Goal: Task Accomplishment & Management: Manage account settings

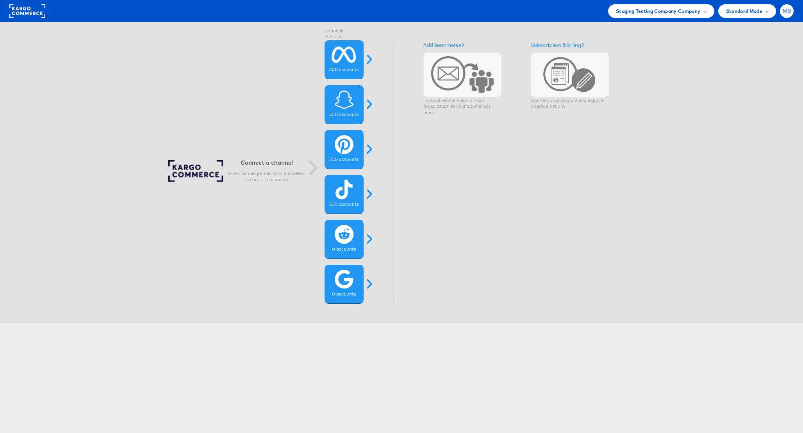
click at [782, 11] on span "MB" at bounding box center [786, 11] width 9 height 5
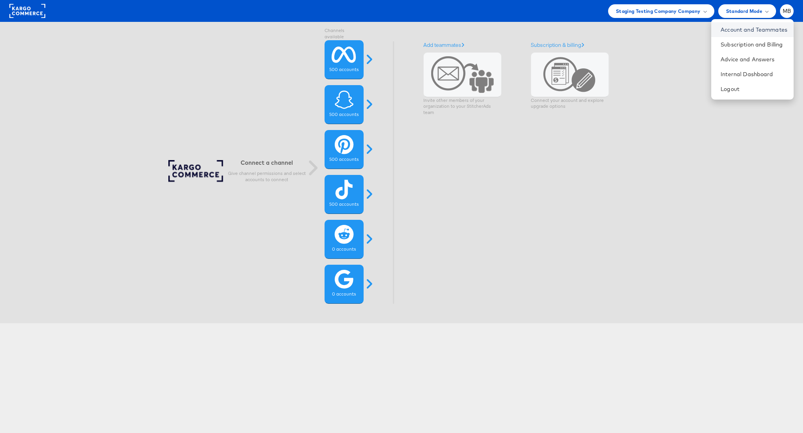
click at [743, 31] on link "Account and Teammates" at bounding box center [753, 30] width 67 height 8
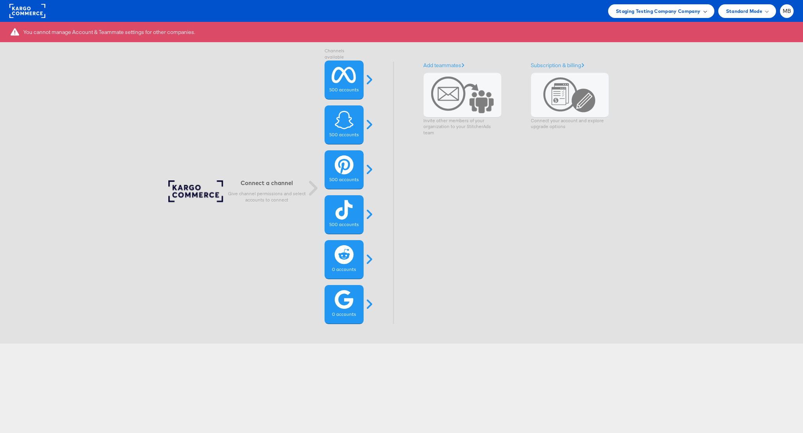
click at [644, 12] on span "Staging Testing Company Company" at bounding box center [658, 11] width 85 height 8
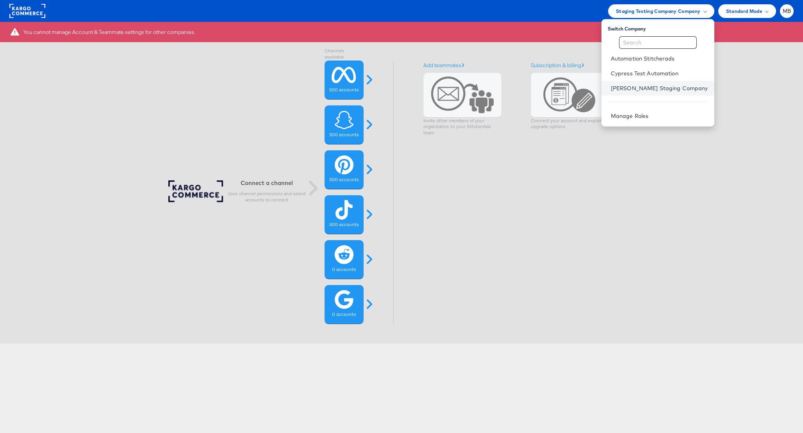
click at [657, 89] on link "[PERSON_NAME] Staging Company" at bounding box center [658, 88] width 97 height 8
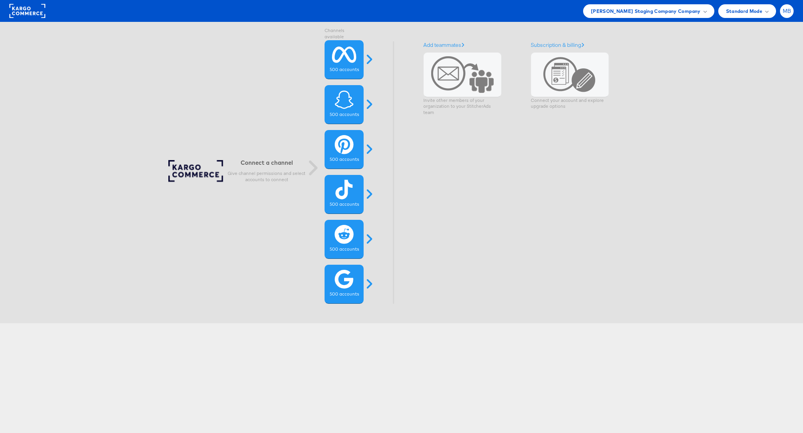
click at [781, 12] on div "MB" at bounding box center [786, 11] width 14 height 14
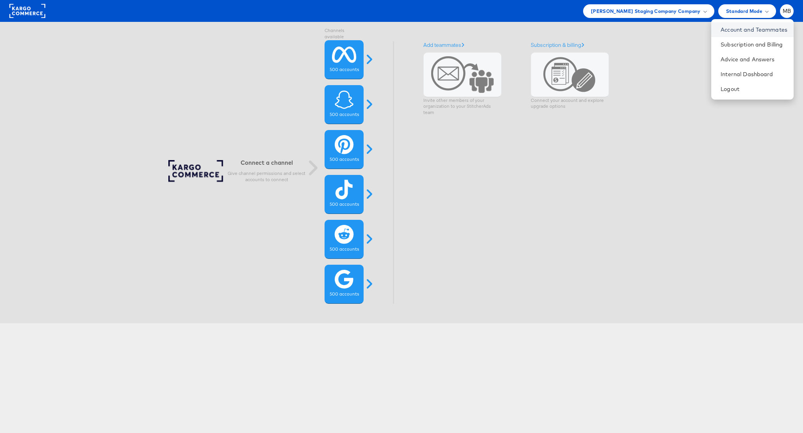
click at [761, 33] on link "Account and Teammates" at bounding box center [753, 30] width 67 height 8
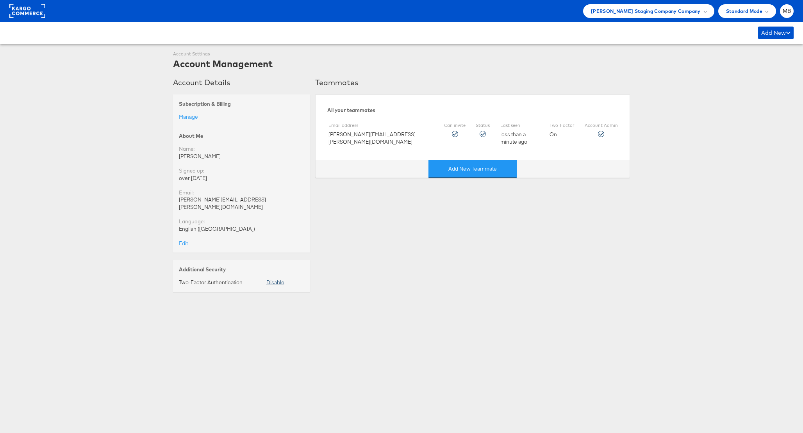
click at [277, 279] on button "Disable" at bounding box center [275, 282] width 18 height 7
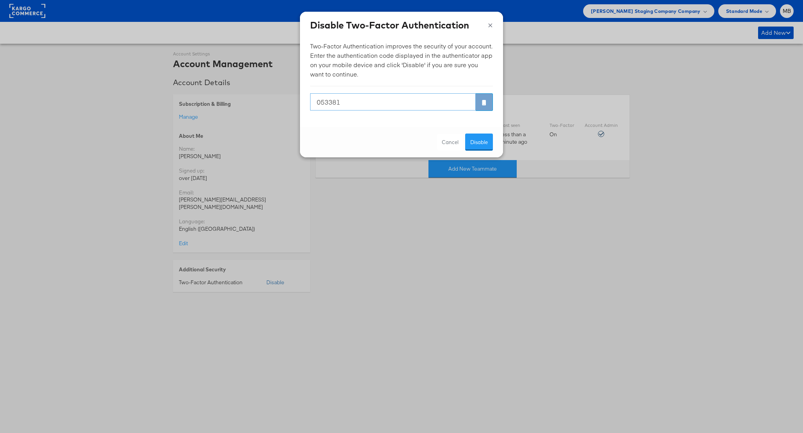
type input "053381"
click at [465, 133] on button "Disable" at bounding box center [479, 142] width 28 height 18
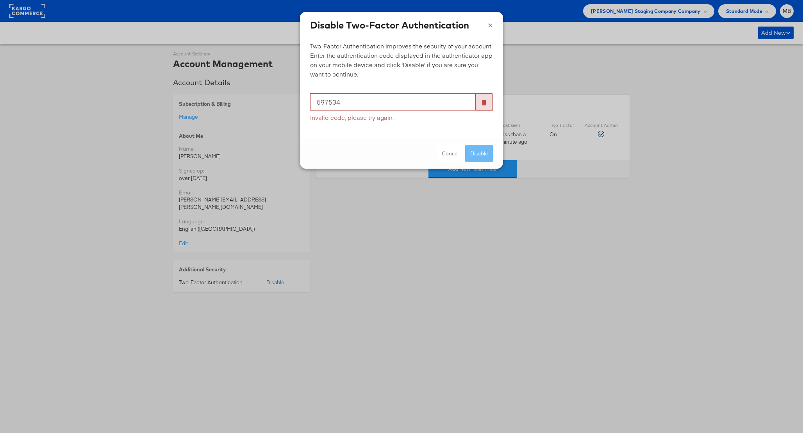
type input "597534"
click at [465, 145] on button "Disable" at bounding box center [479, 154] width 28 height 18
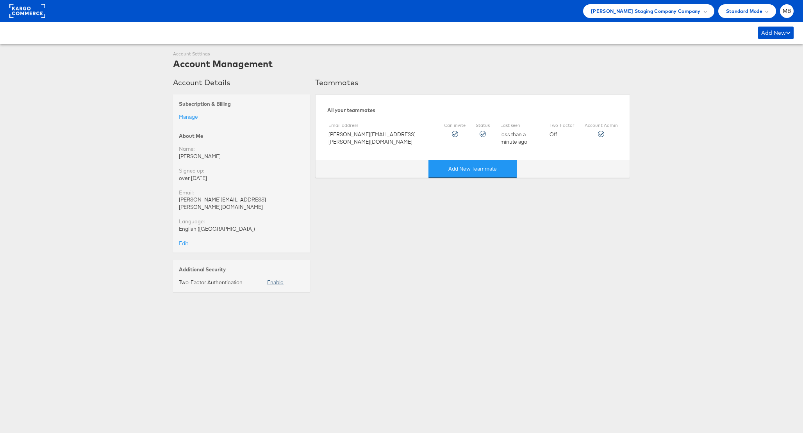
click at [276, 279] on link "Enable" at bounding box center [275, 282] width 16 height 7
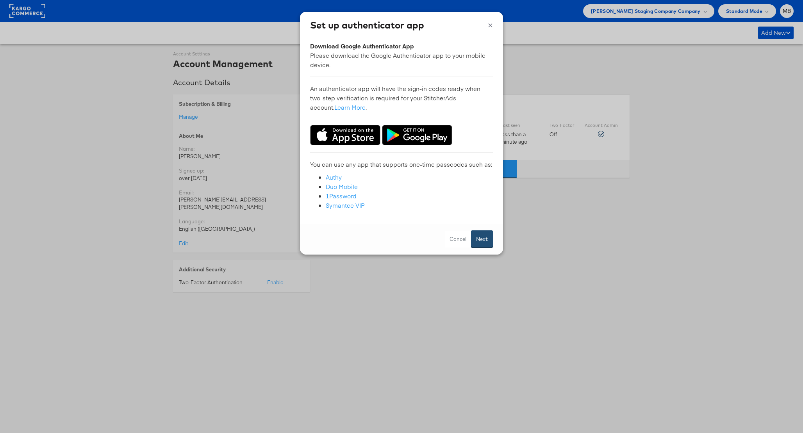
click at [482, 240] on button "Next" at bounding box center [482, 239] width 22 height 18
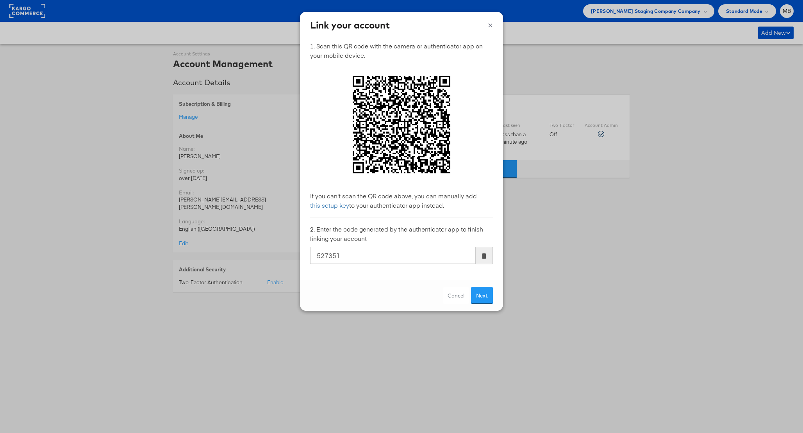
type input "527351"
click at [471, 287] on button "Next" at bounding box center [482, 296] width 22 height 18
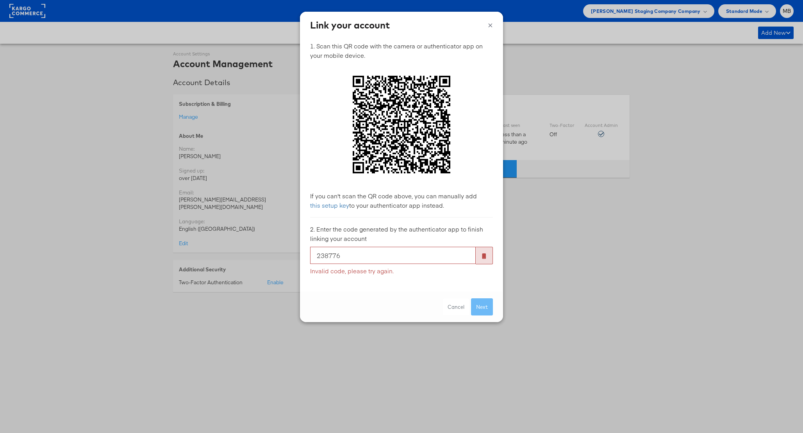
type input "238776"
click at [471, 298] on button "Next" at bounding box center [482, 307] width 22 height 18
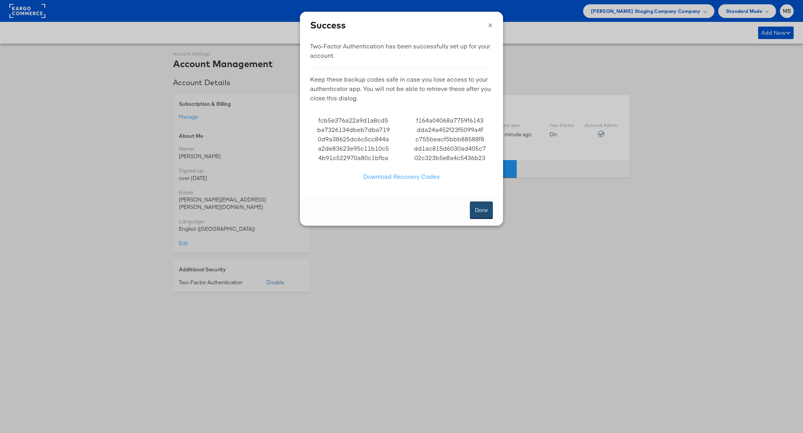
click at [478, 206] on button "Done" at bounding box center [481, 210] width 23 height 18
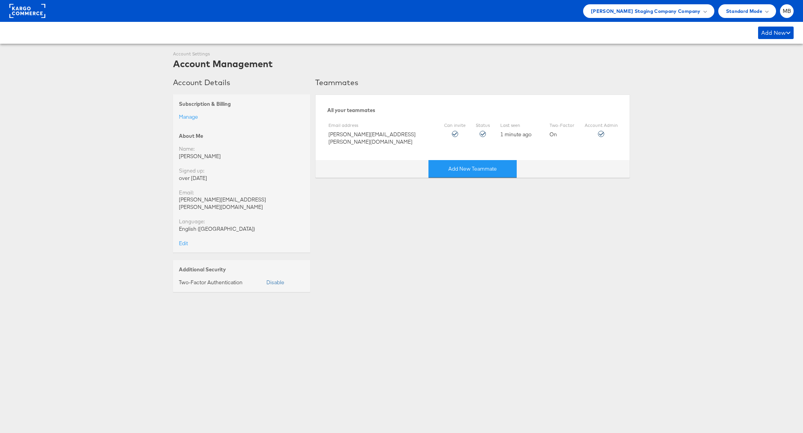
click at [450, 208] on div "Teammates Email has been sent Invite a teammate Fields marked with * are requir…" at bounding box center [472, 185] width 315 height 214
